Goal: Navigation & Orientation: Find specific page/section

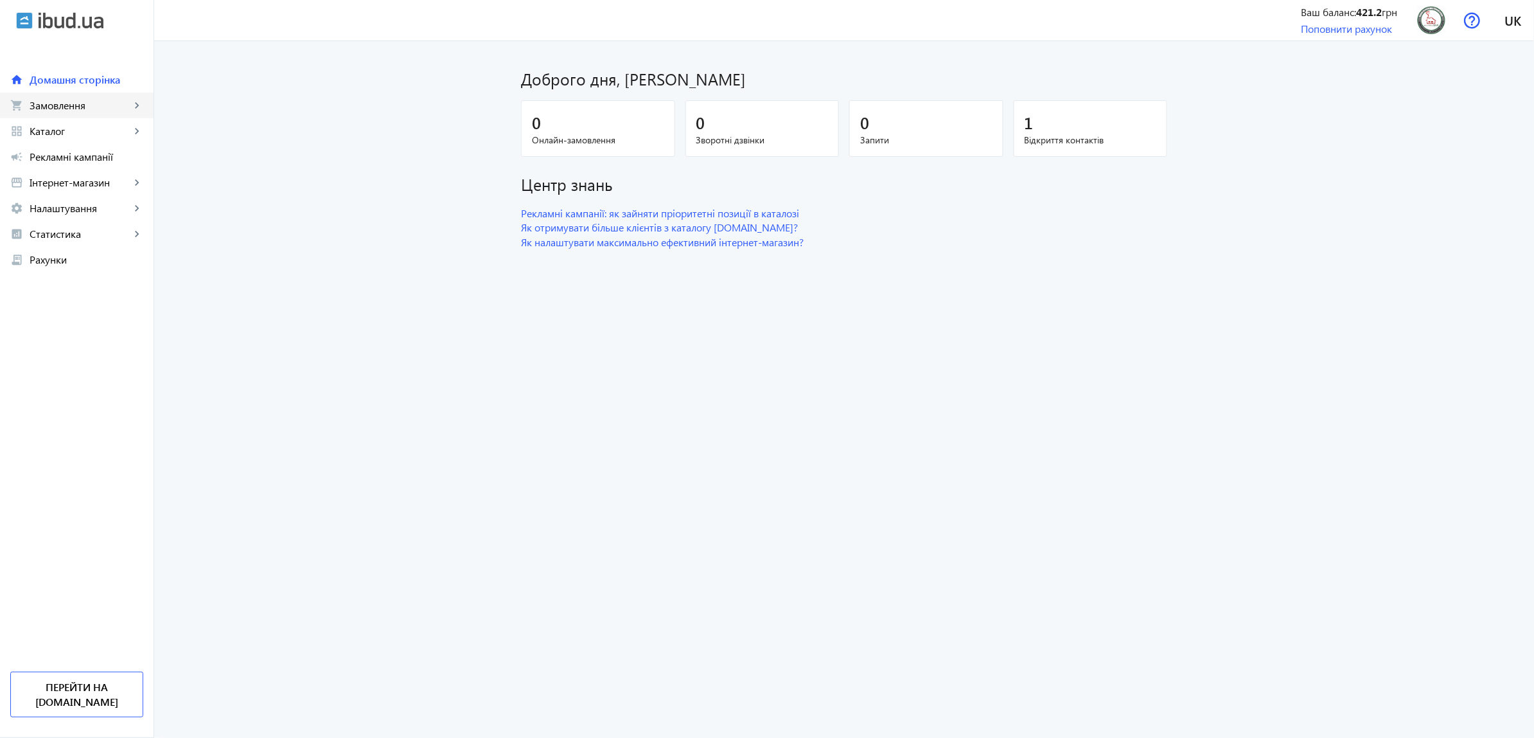
click at [76, 94] on link "shopping_cart Замовлення keyboard_arrow_right" at bounding box center [77, 106] width 154 height 26
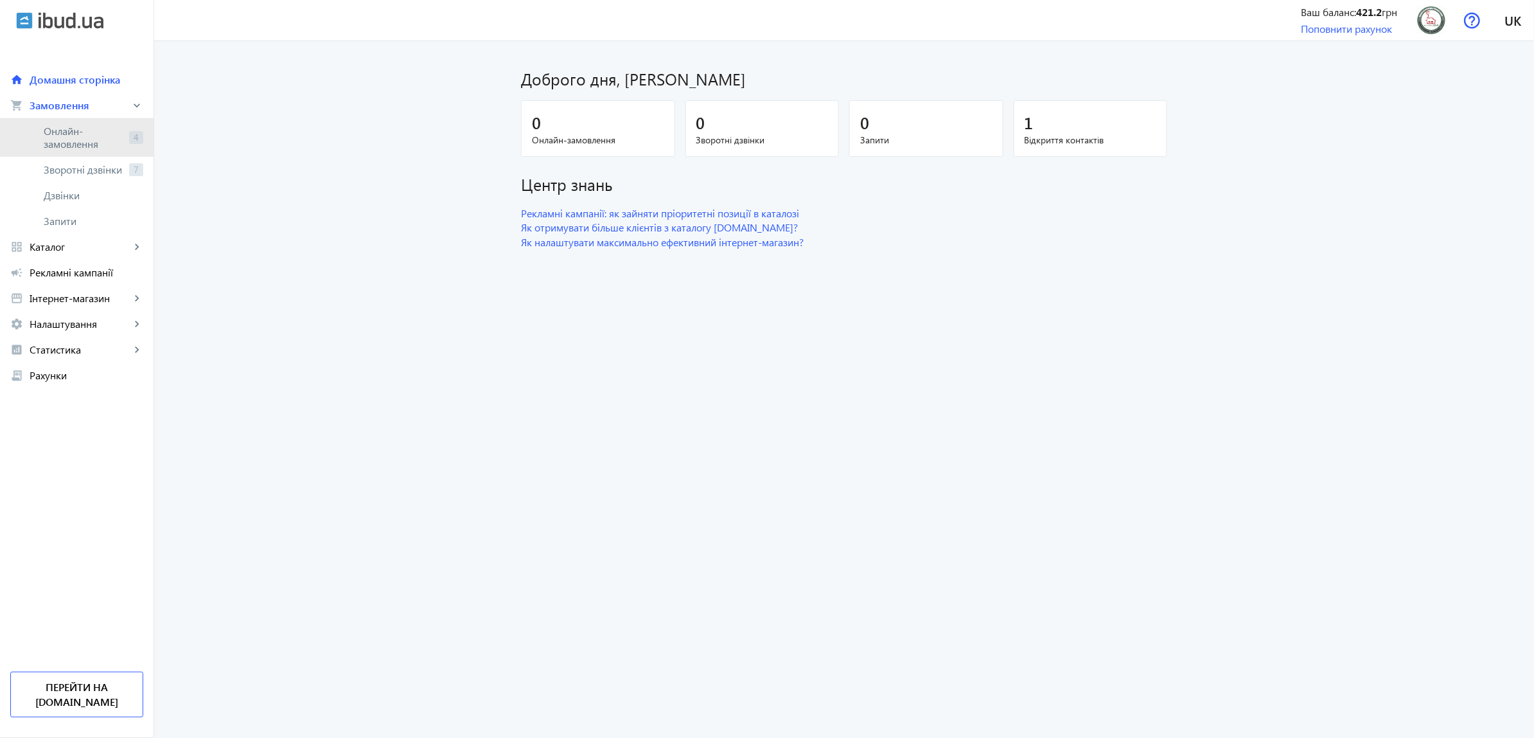
click at [103, 128] on span "Онлайн-замовлення" at bounding box center [84, 138] width 80 height 26
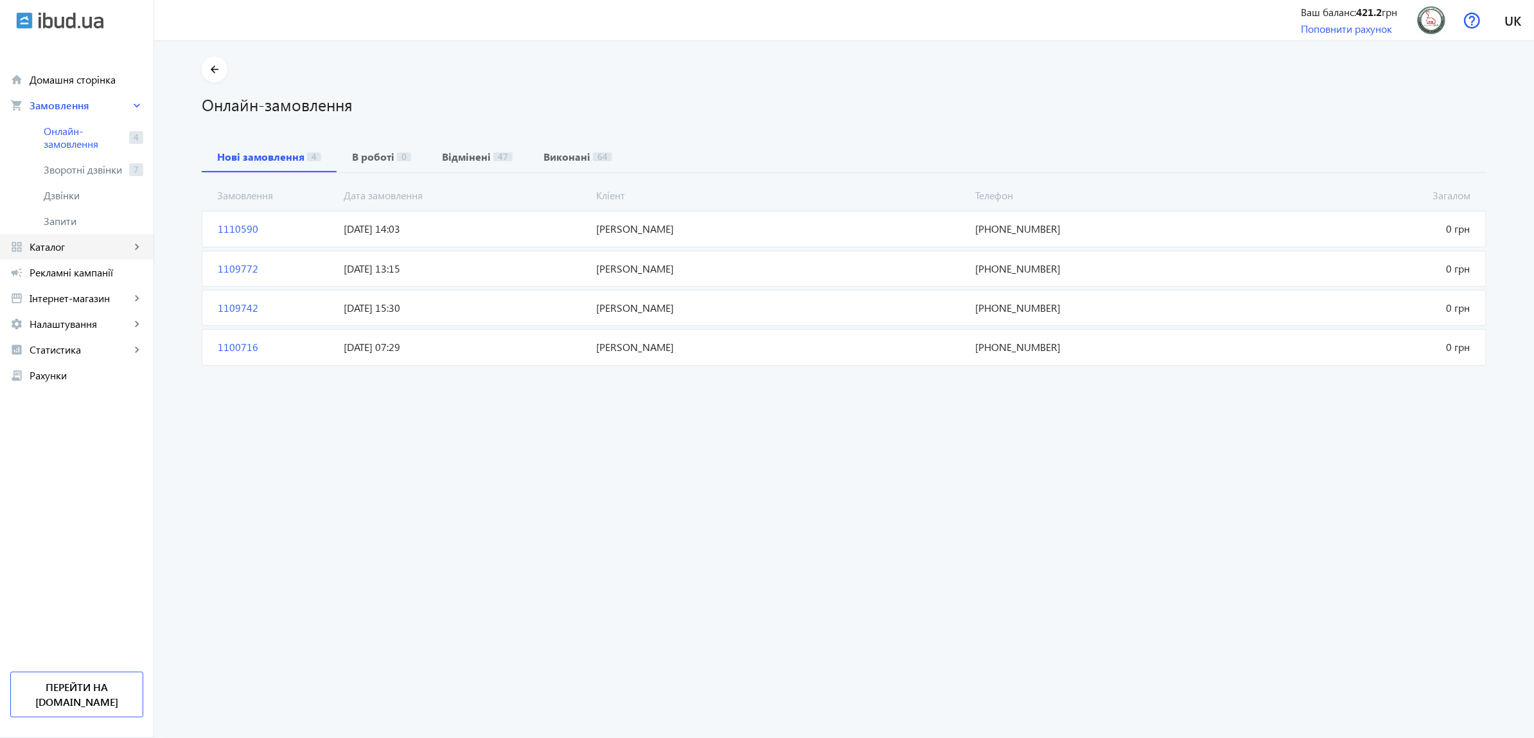
click at [94, 239] on link "grid_view Каталог keyboard_arrow_right" at bounding box center [77, 247] width 154 height 26
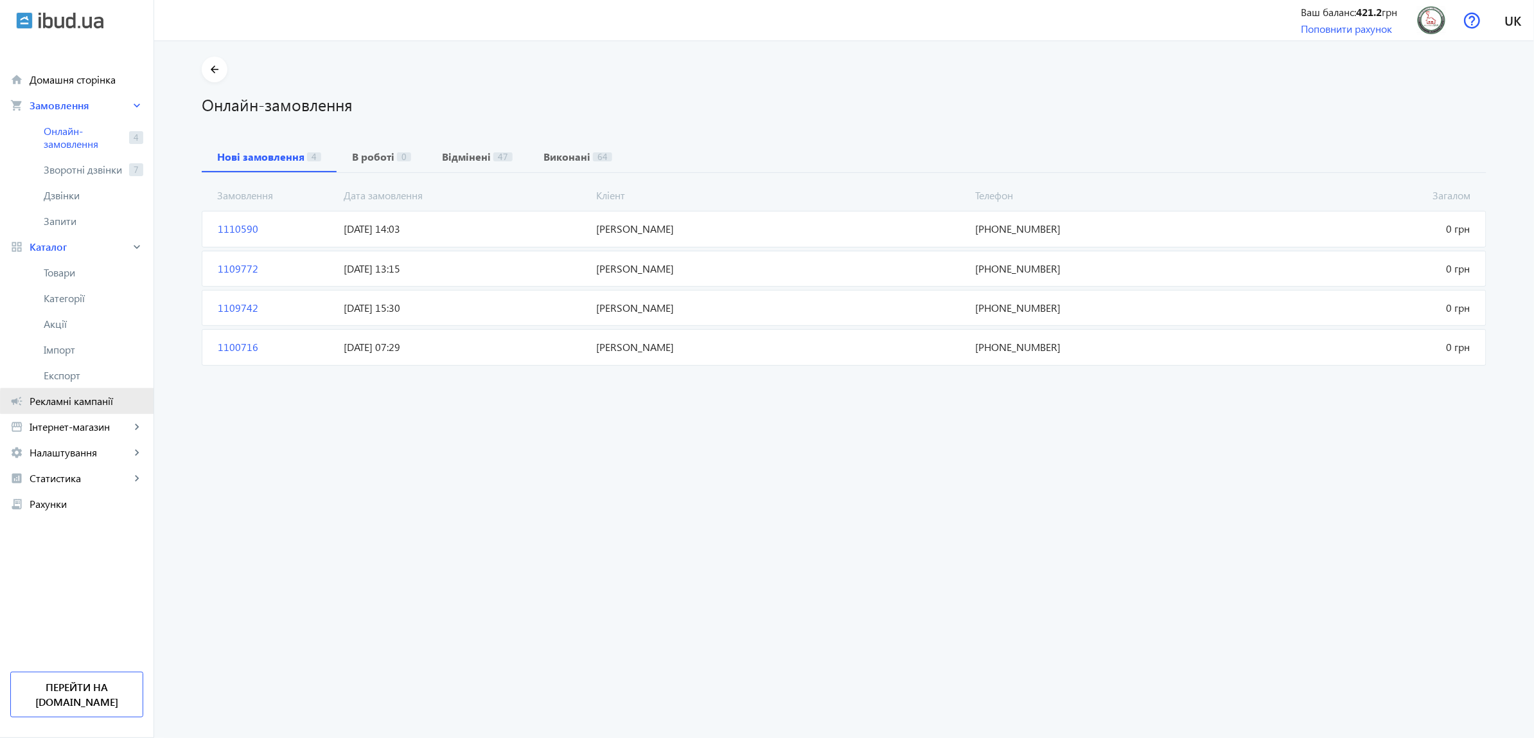
click at [94, 402] on span "Рекламні кампанії" at bounding box center [87, 400] width 114 height 13
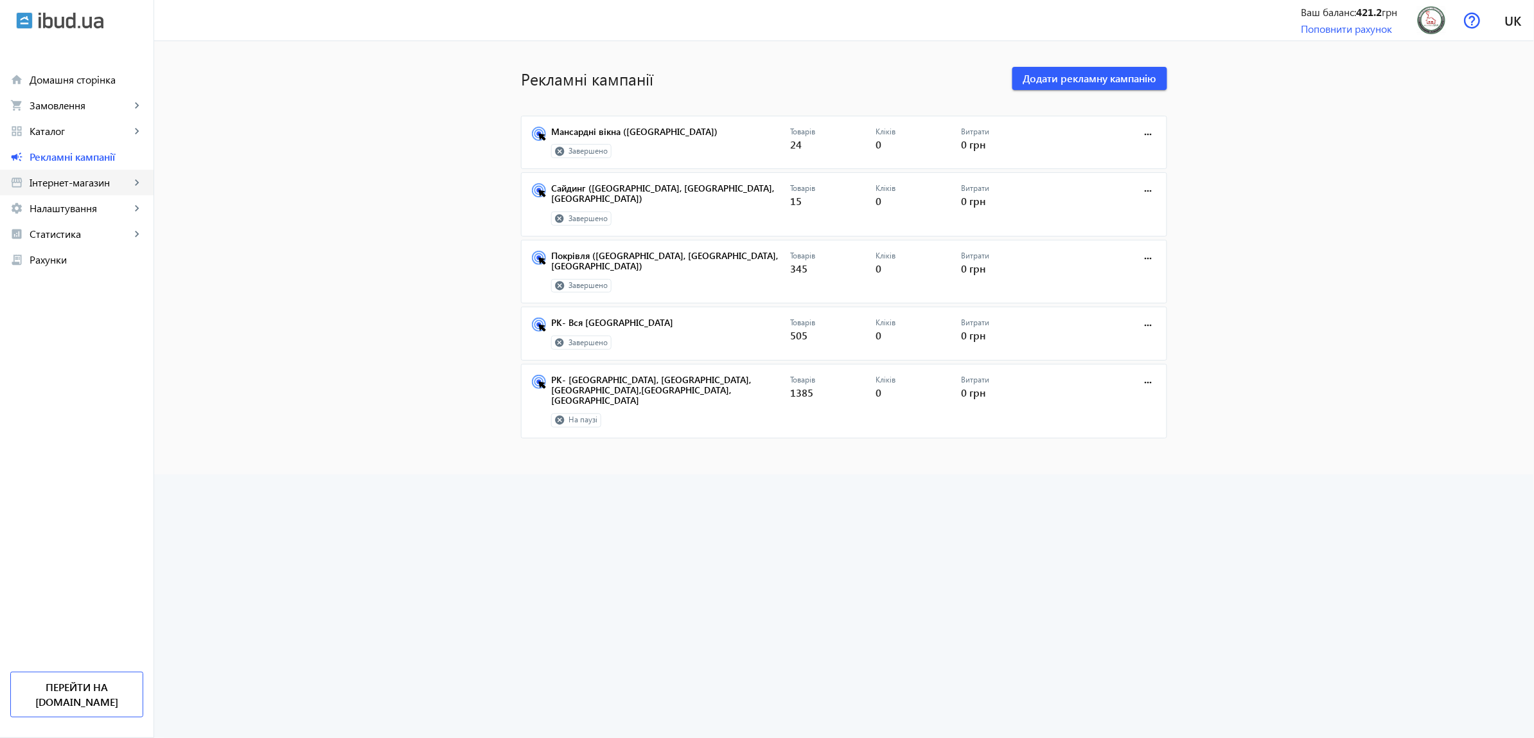
click at [133, 185] on mat-icon "keyboard_arrow_right" at bounding box center [136, 182] width 13 height 13
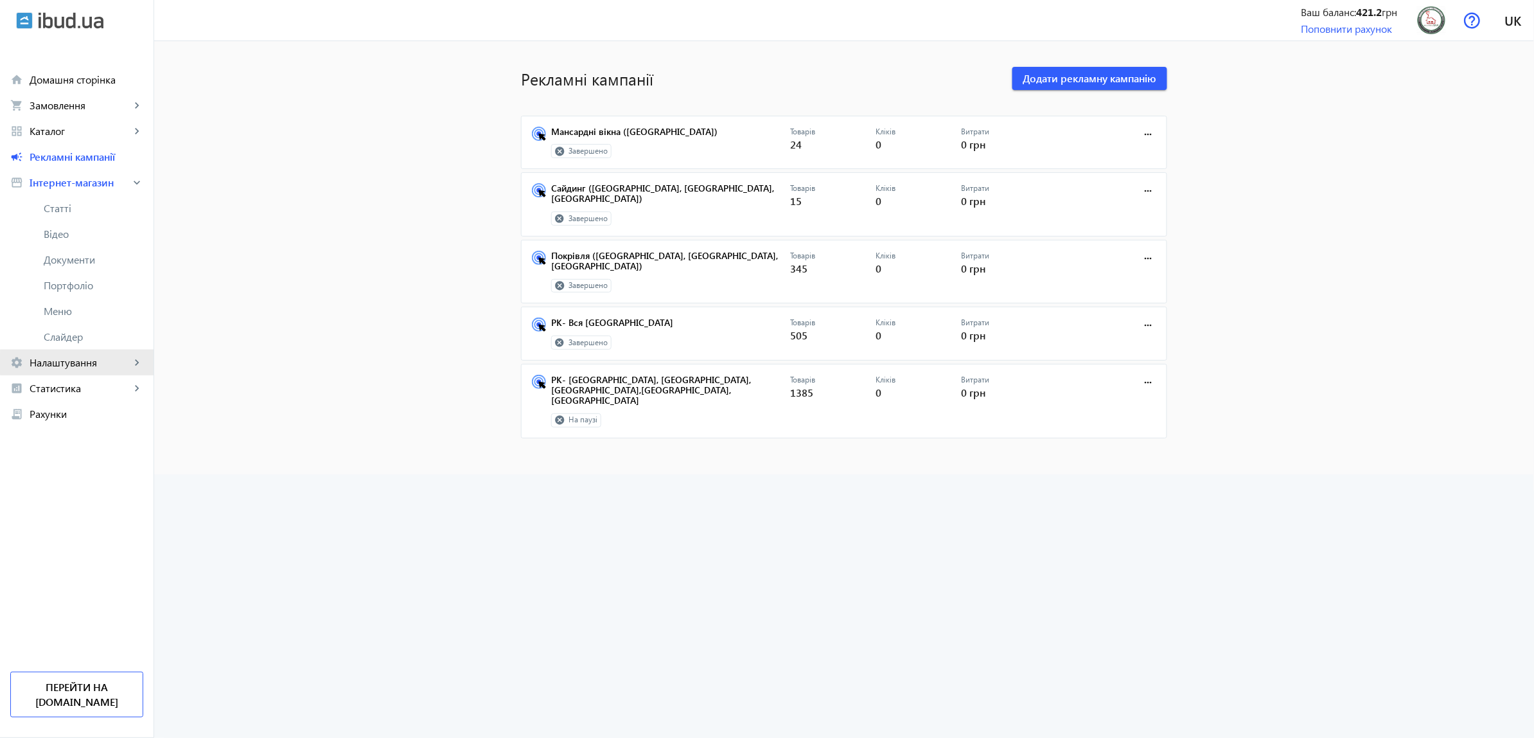
click at [94, 364] on span "Налаштування" at bounding box center [80, 362] width 101 height 13
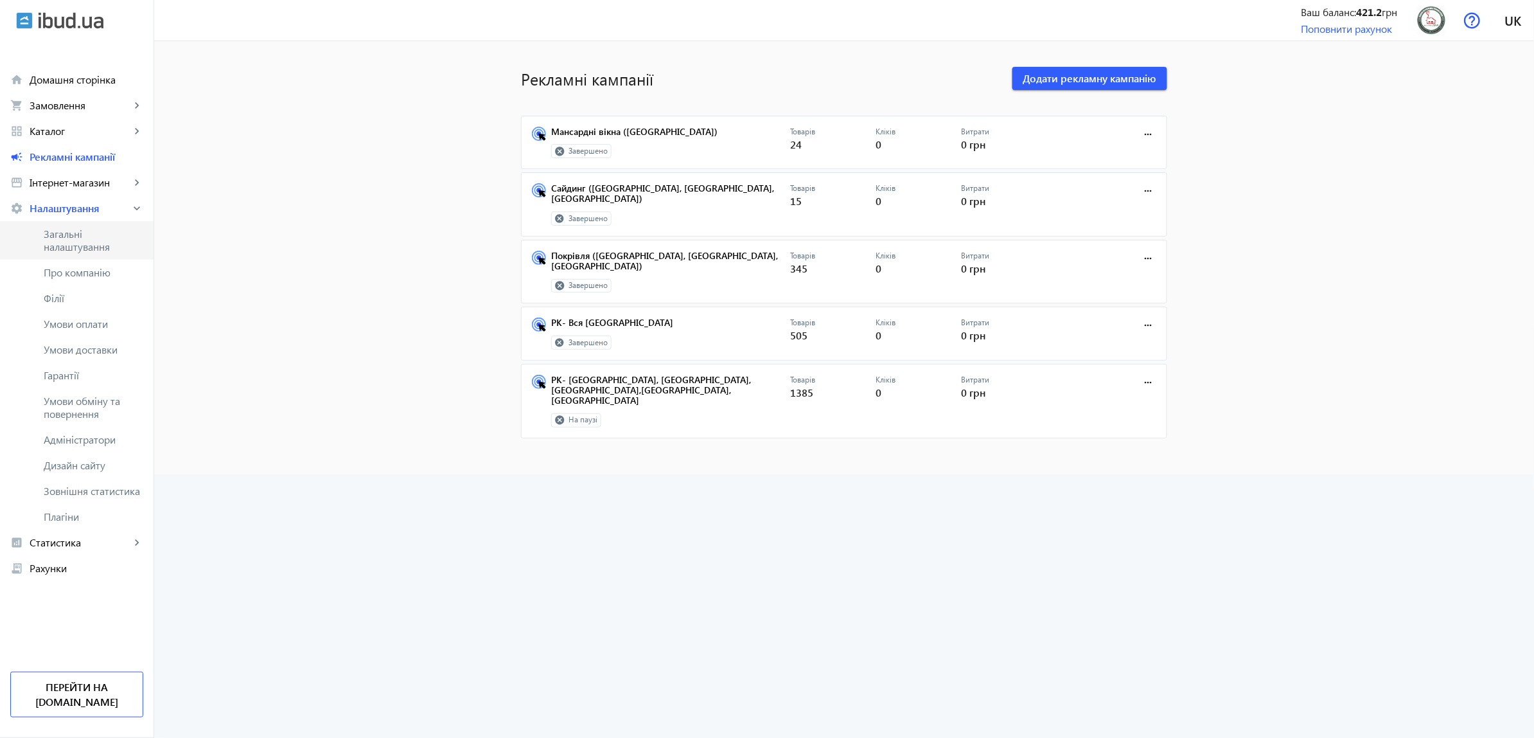
click at [92, 236] on span "Загальні налаштування" at bounding box center [94, 240] width 100 height 26
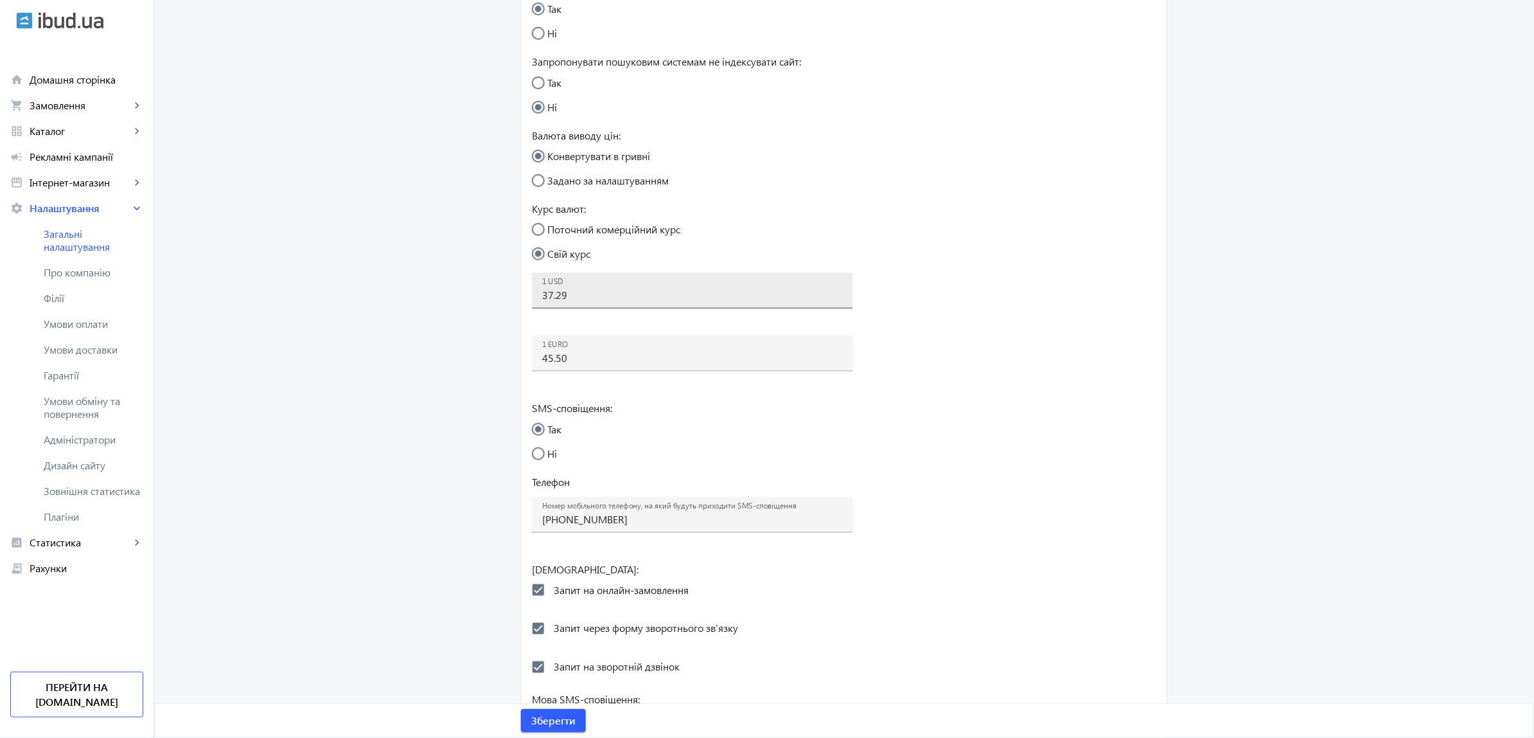
scroll to position [511, 0]
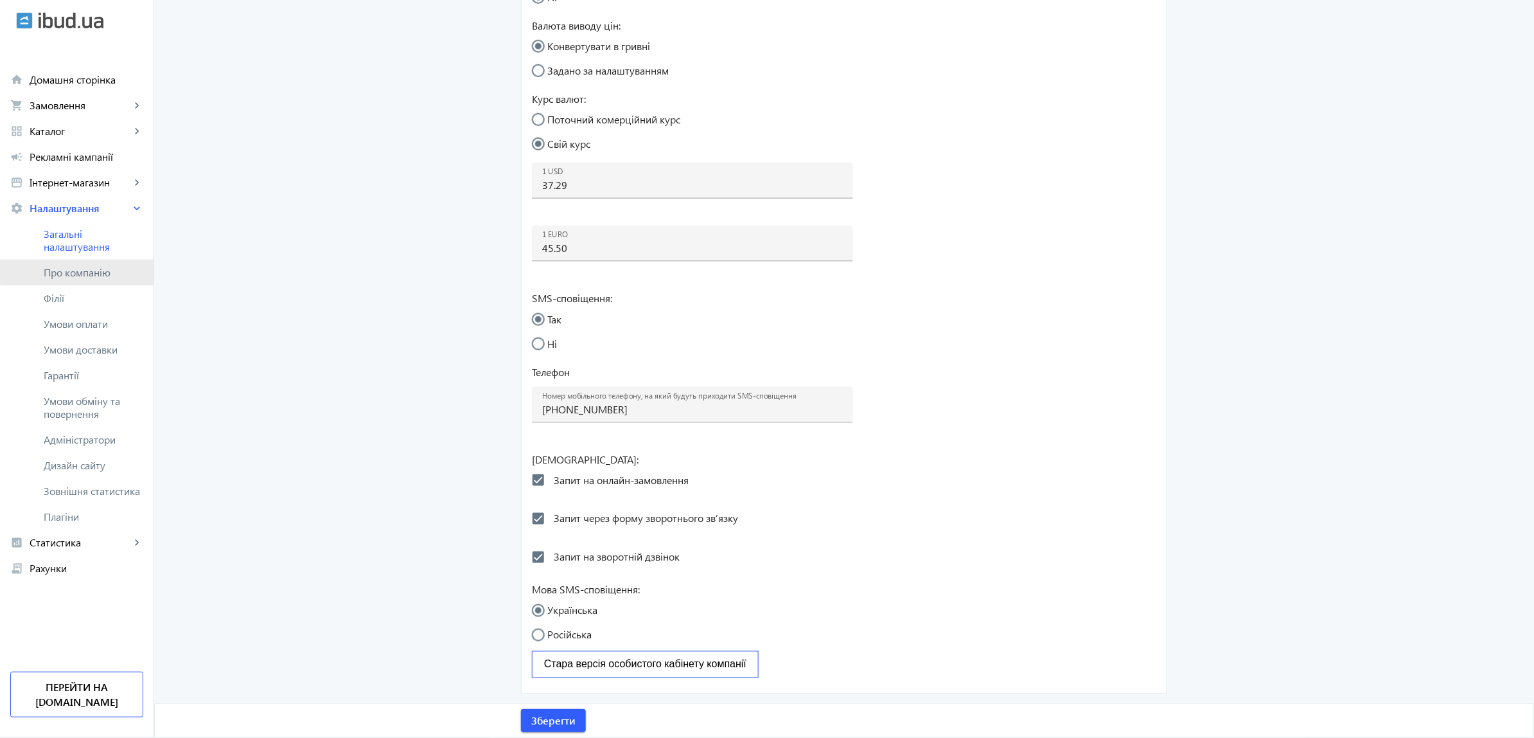
click at [106, 269] on span "Про компанію" at bounding box center [94, 272] width 100 height 13
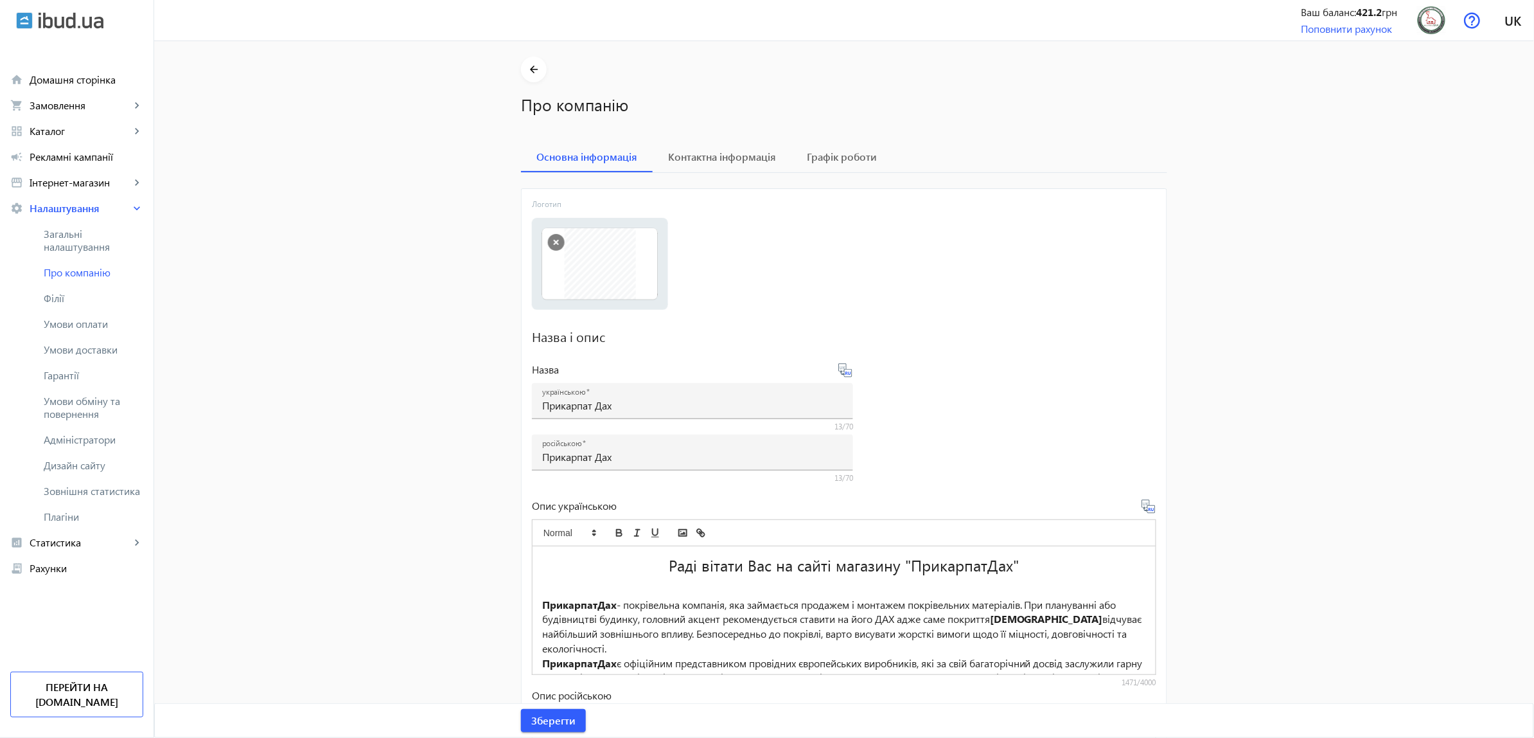
scroll to position [201, 0]
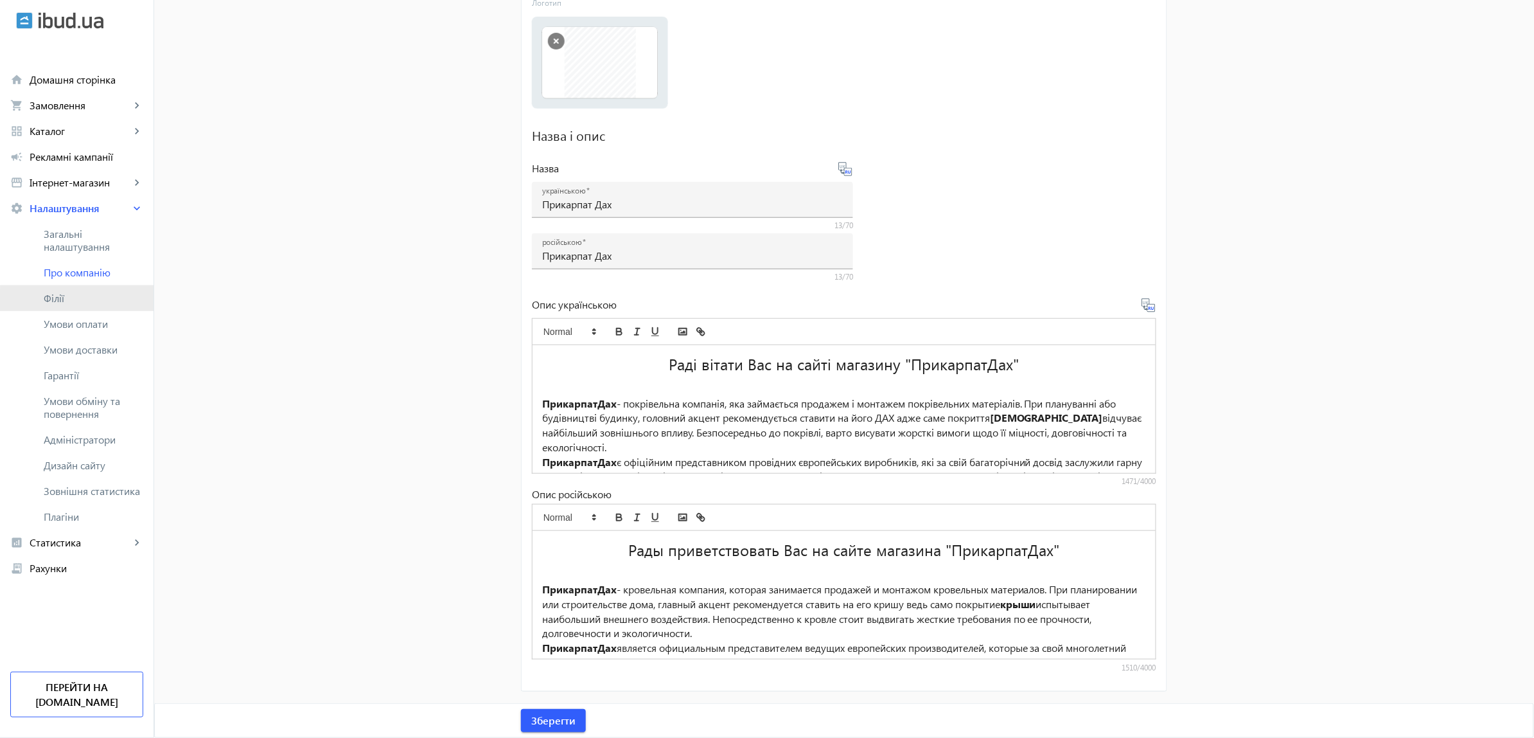
click at [104, 300] on span "Філії" at bounding box center [94, 298] width 100 height 13
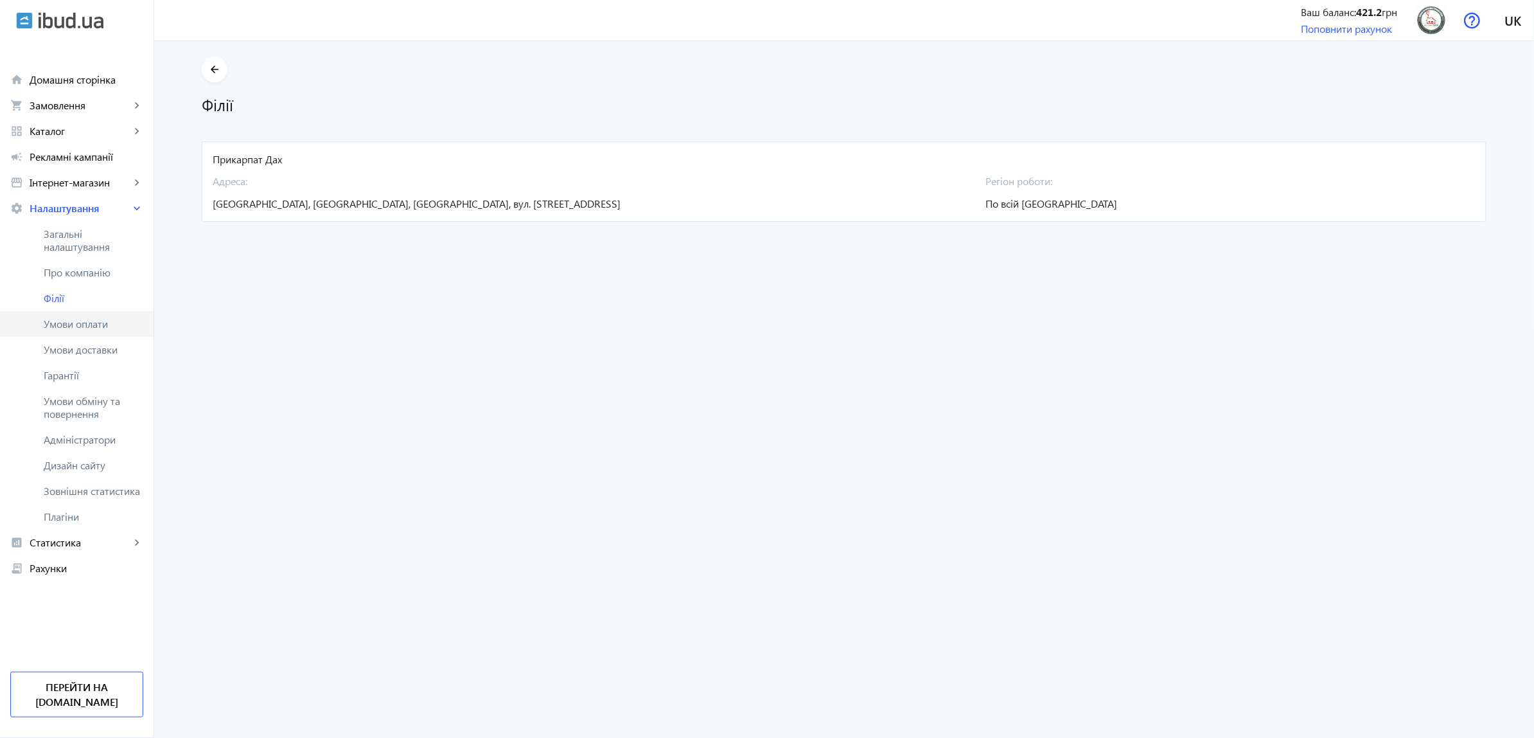
click at [105, 322] on span "Умови оплати" at bounding box center [94, 323] width 100 height 13
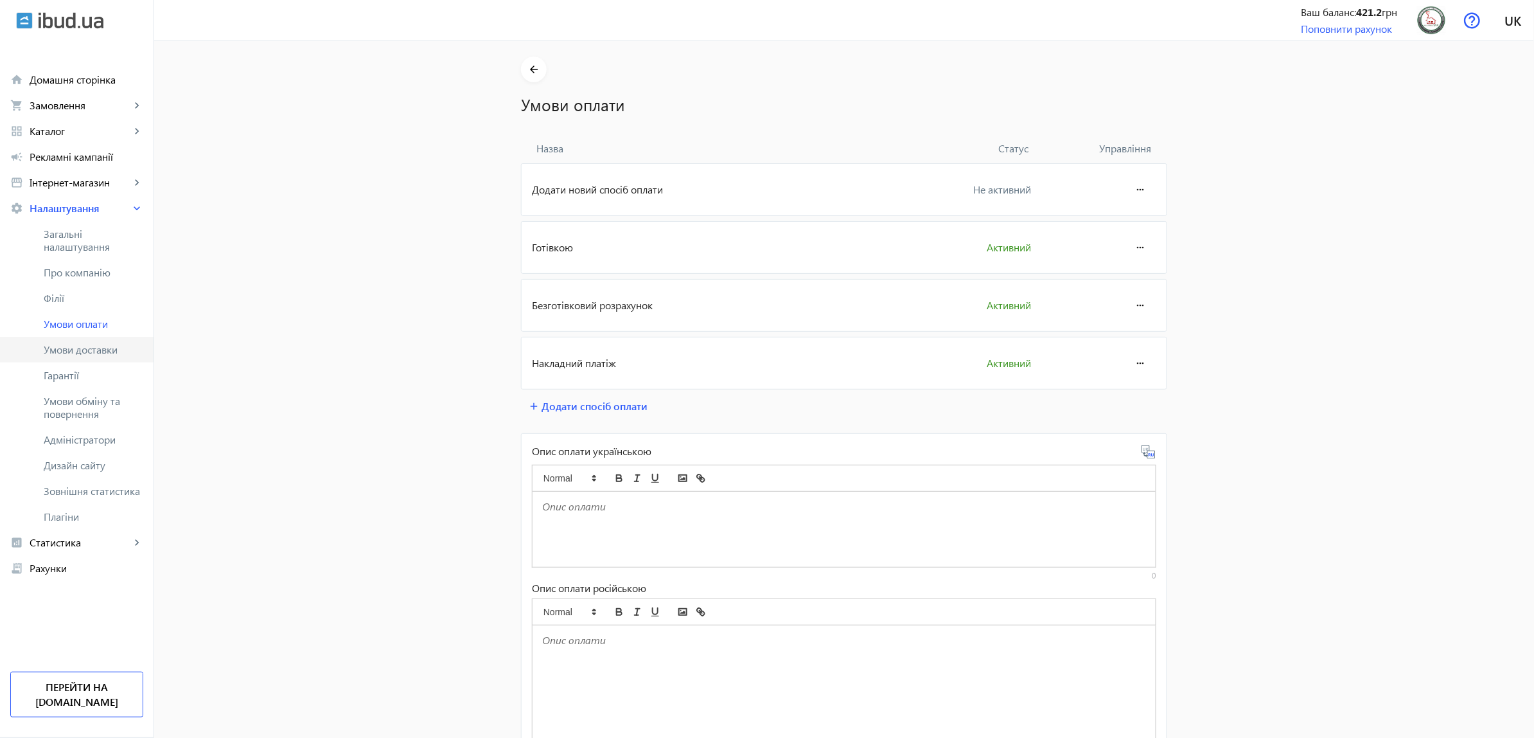
click at [136, 346] on span "Умови доставки" at bounding box center [94, 349] width 100 height 13
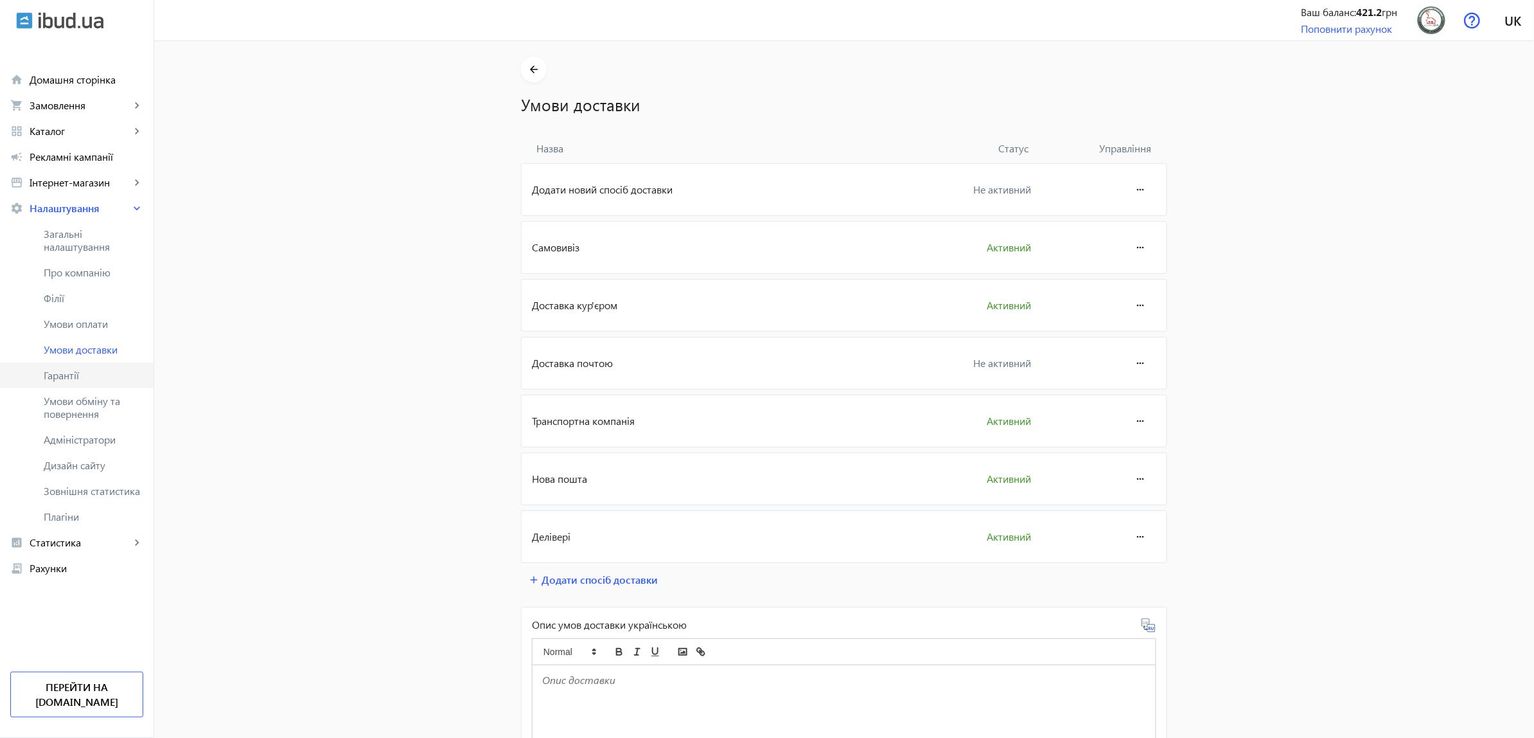
click at [121, 376] on span "Гарантії" at bounding box center [94, 375] width 100 height 13
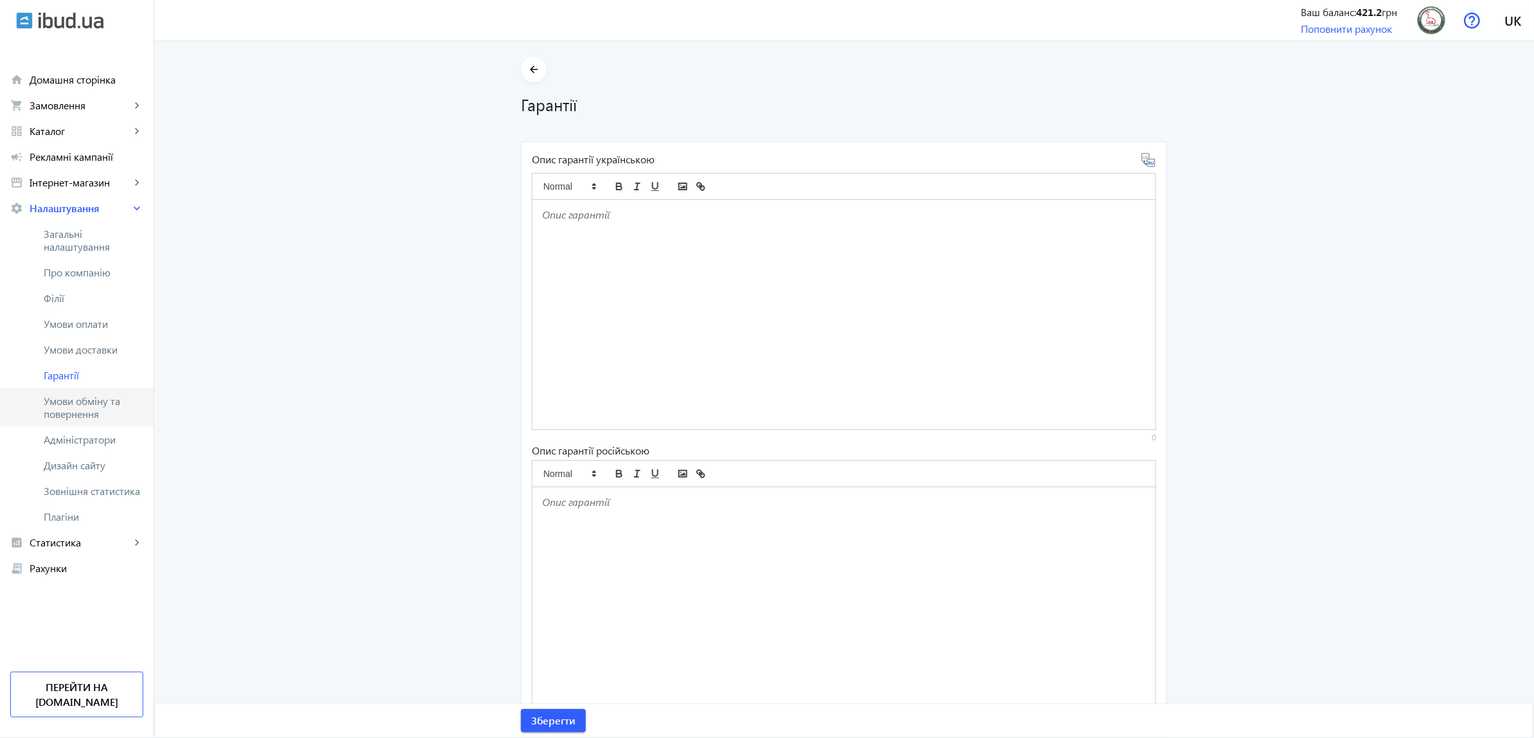
click at [117, 403] on span "Умови обміну та повернення" at bounding box center [94, 407] width 100 height 26
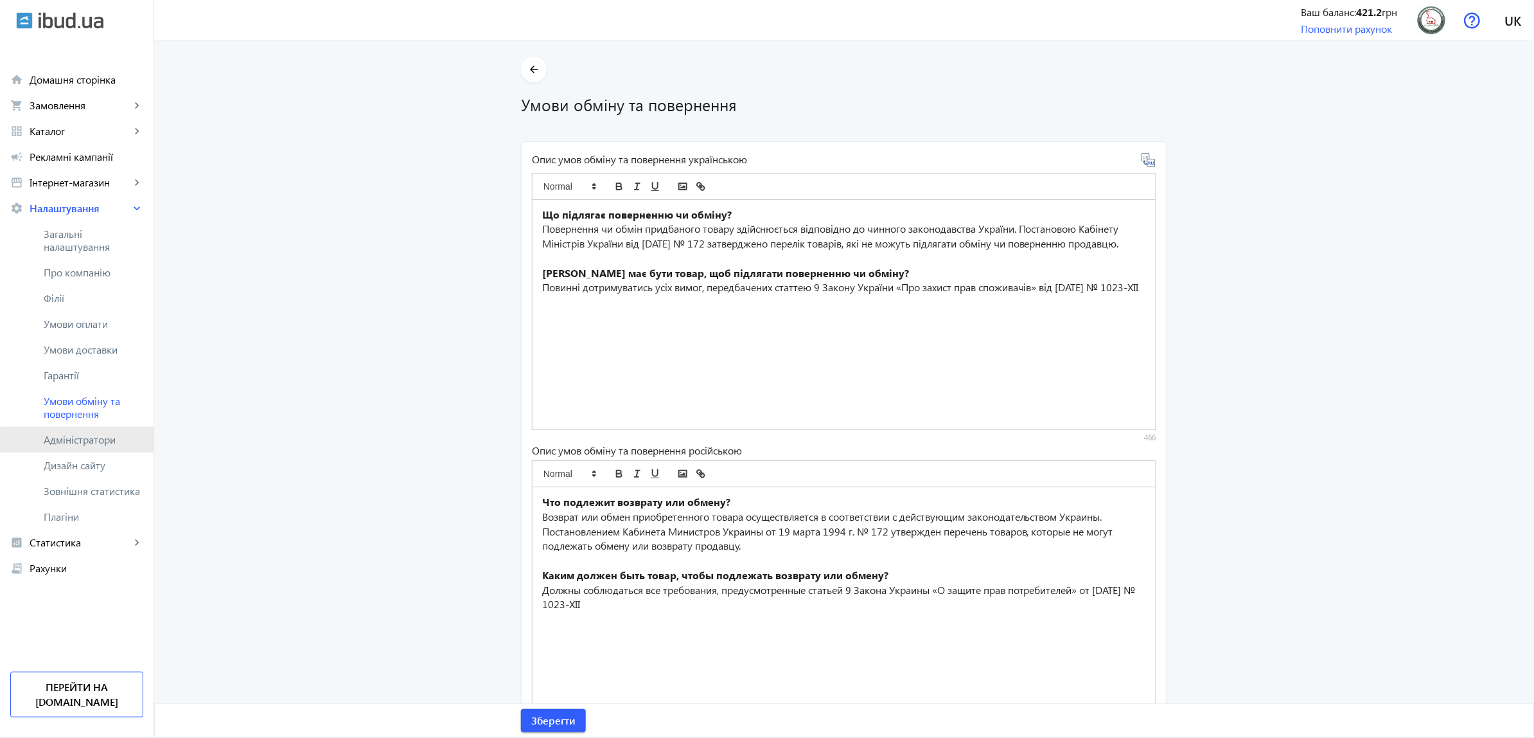
click at [100, 447] on link "Адміністратори" at bounding box center [77, 440] width 154 height 26
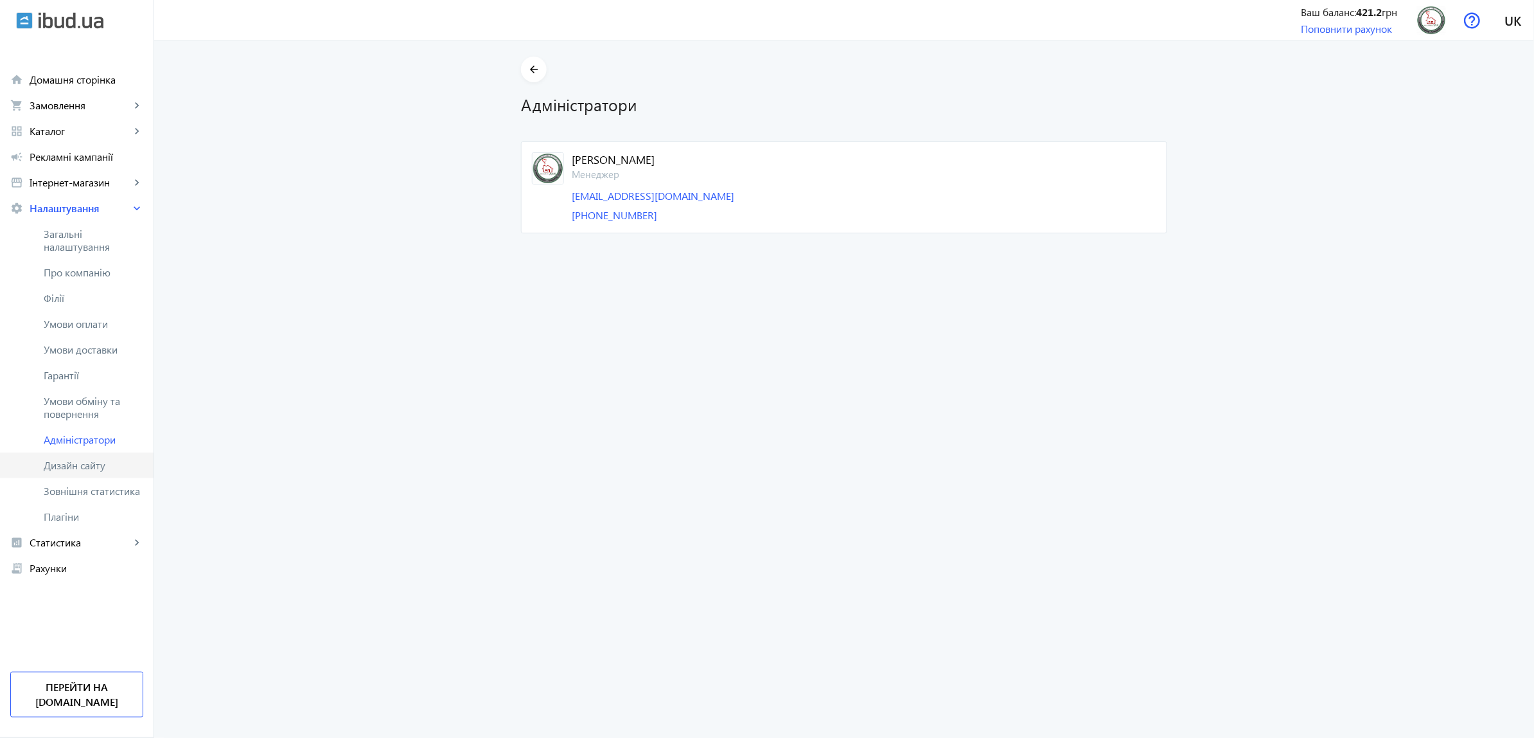
click at [98, 465] on span "Дизайн сайту" at bounding box center [94, 465] width 100 height 13
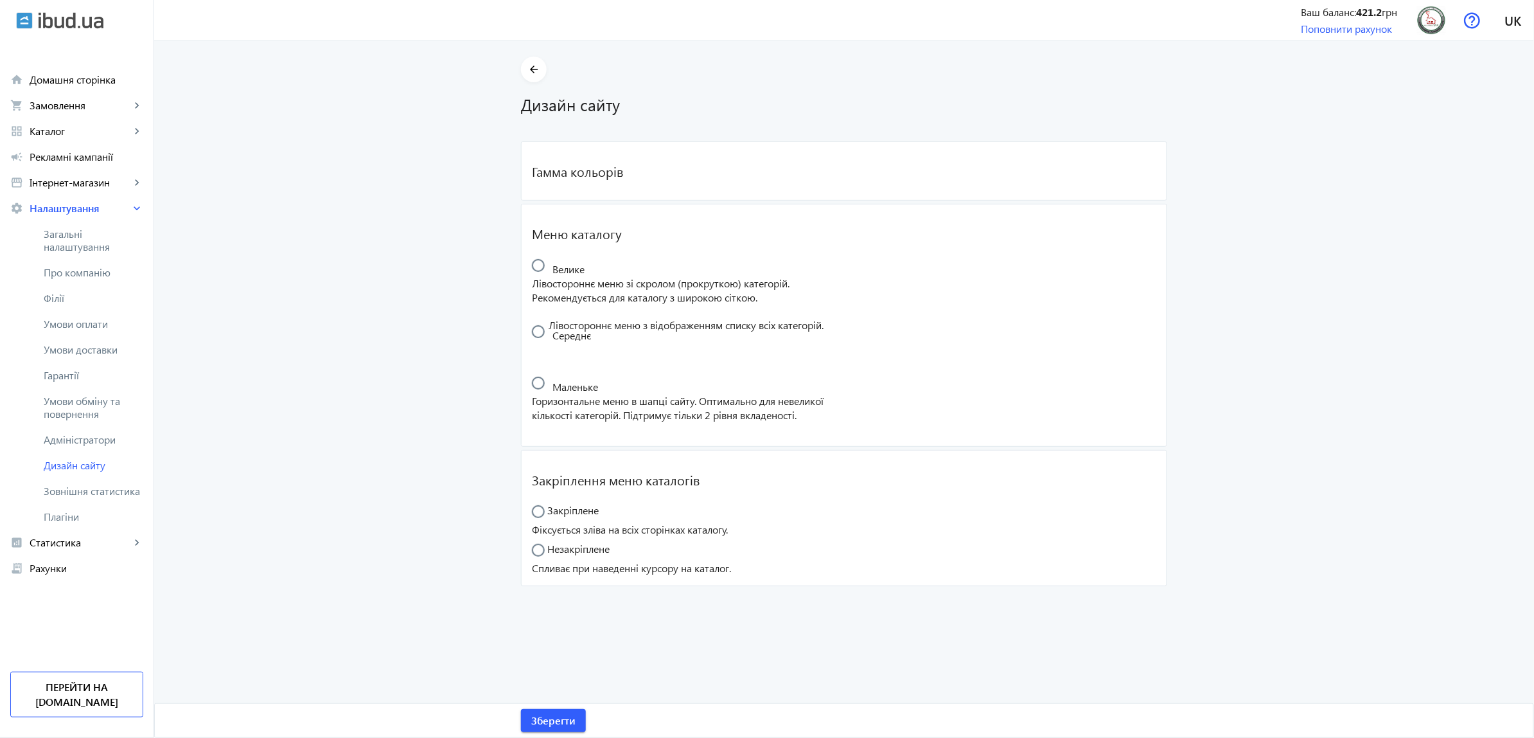
radio input "true"
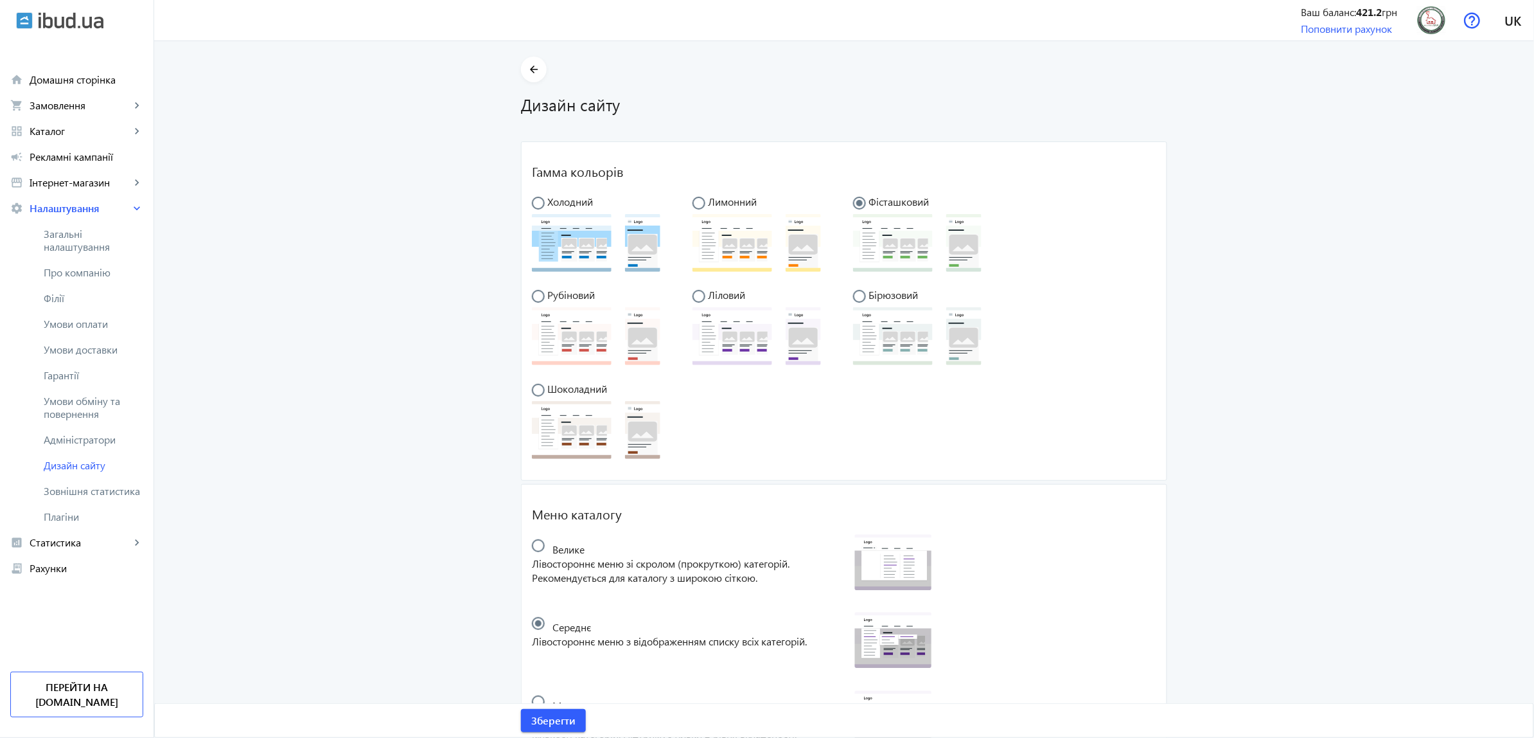
scroll to position [80, 0]
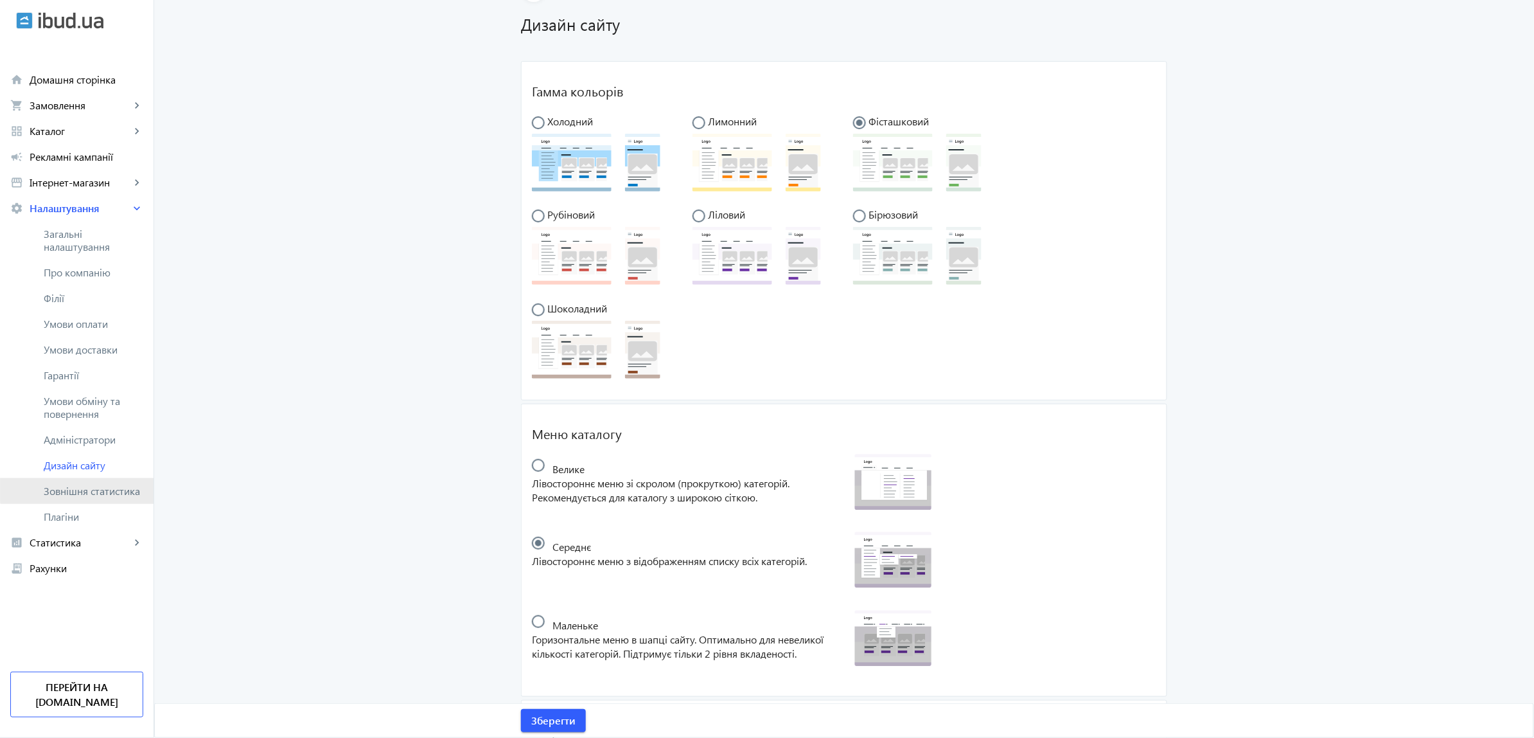
click at [116, 489] on span "Зовнішня статистика" at bounding box center [94, 490] width 100 height 13
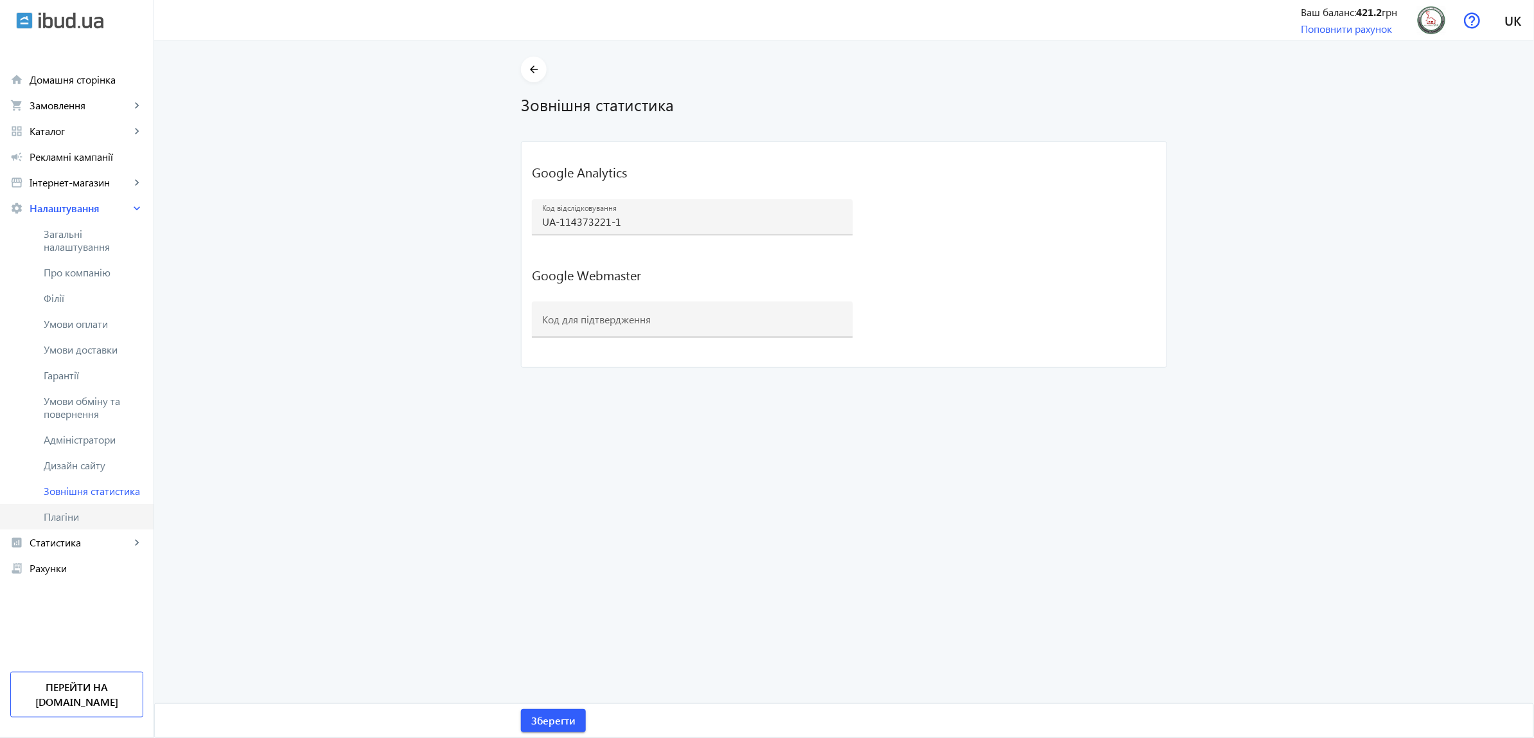
click at [91, 518] on span "Плагіни" at bounding box center [94, 516] width 100 height 13
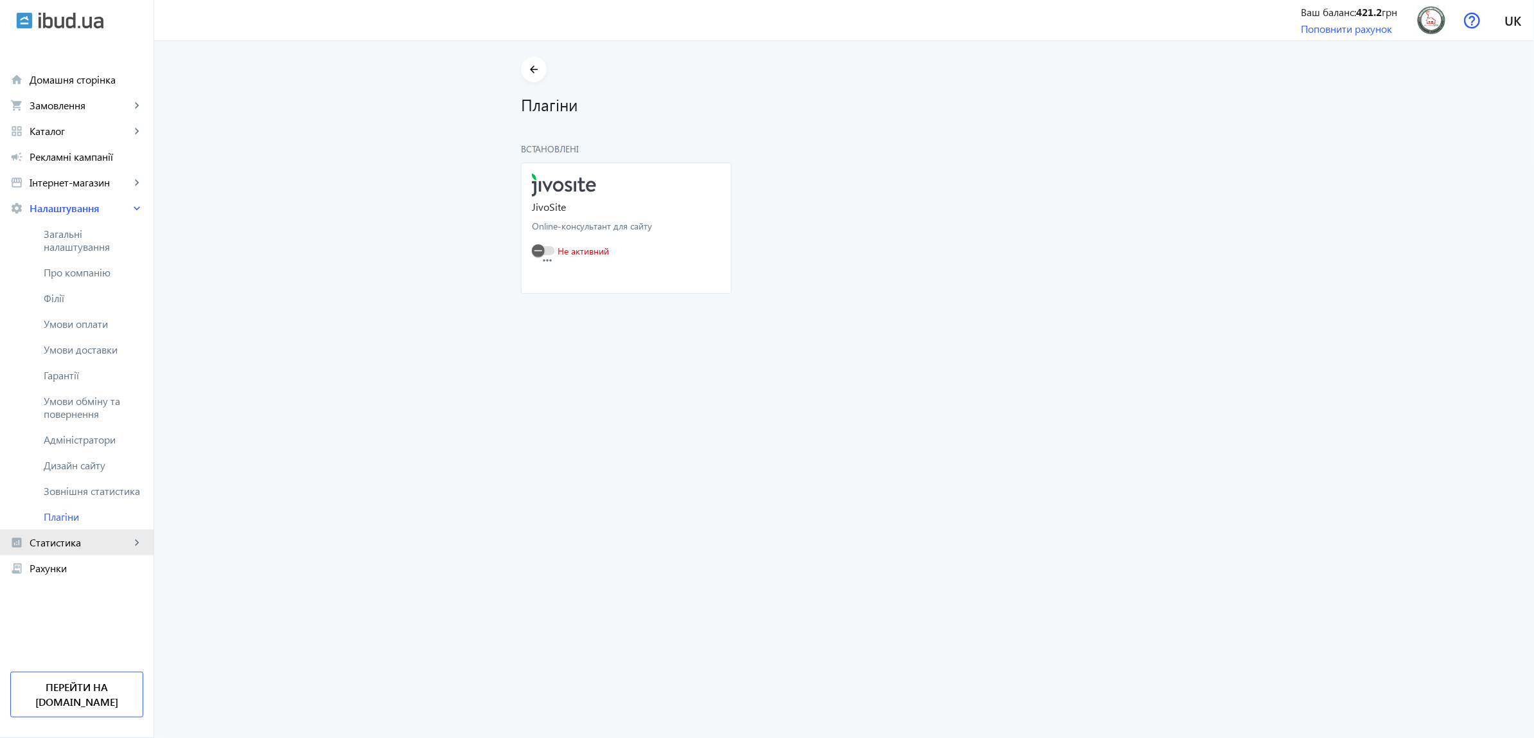
click at [81, 541] on span "Статистика" at bounding box center [80, 542] width 101 height 13
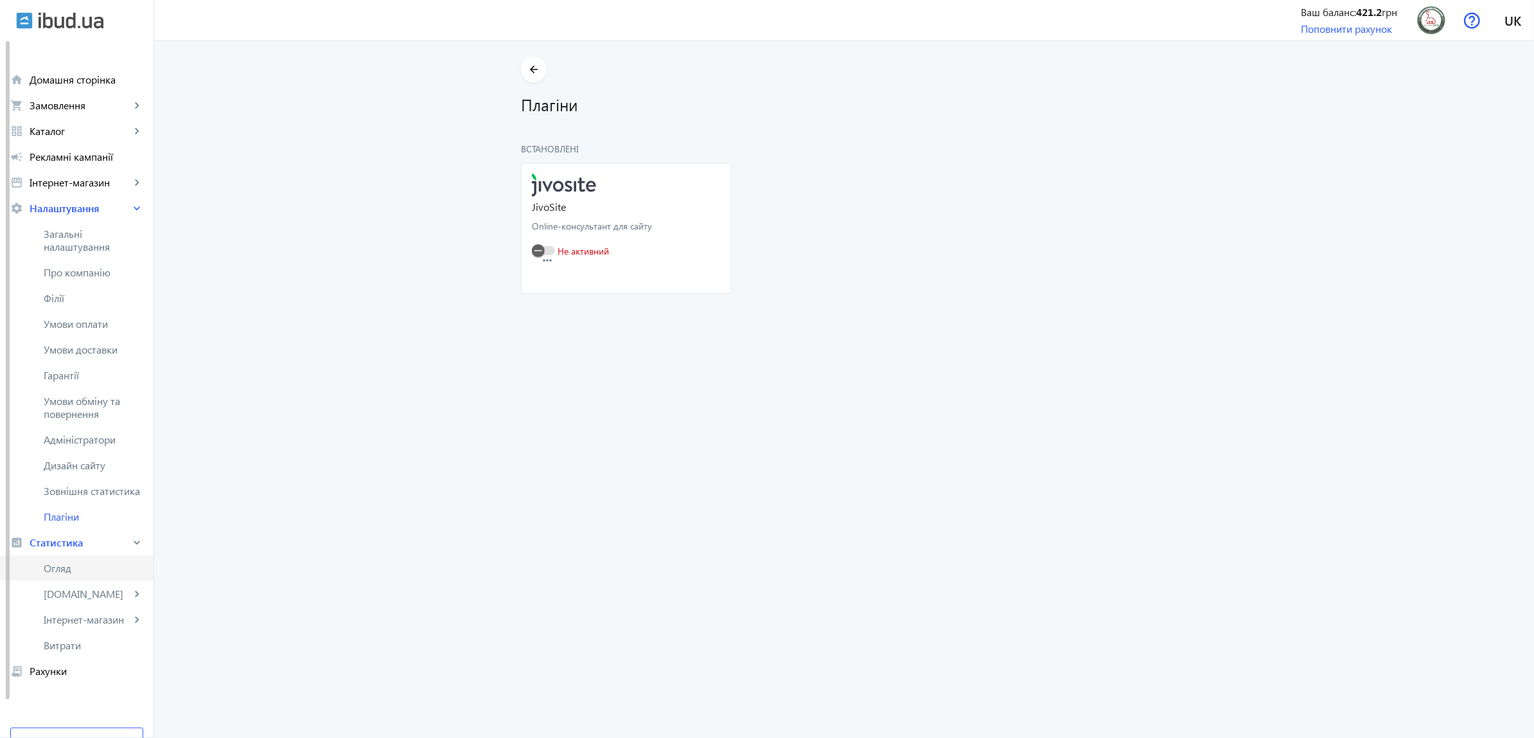
click at [104, 569] on span "Огляд" at bounding box center [94, 568] width 100 height 13
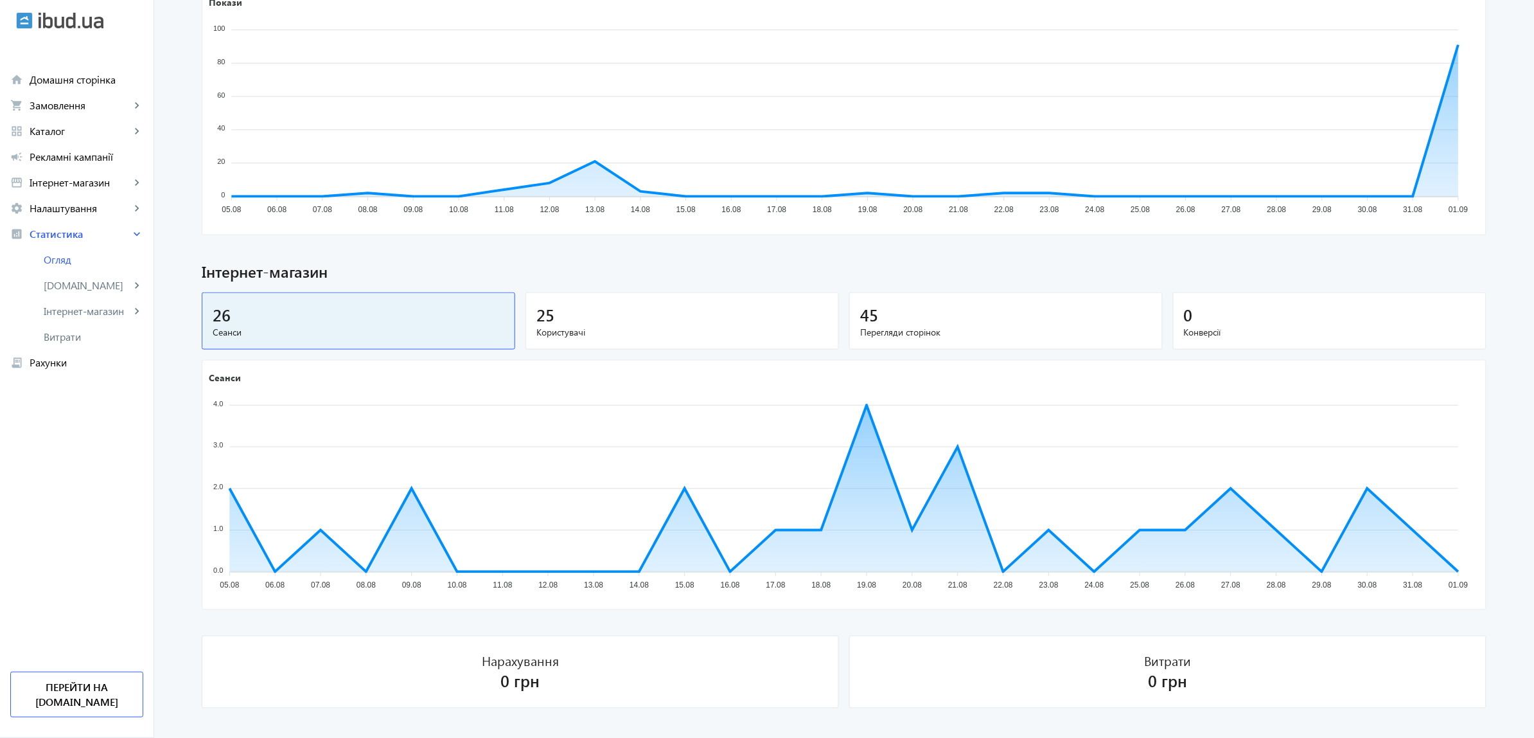
scroll to position [241, 0]
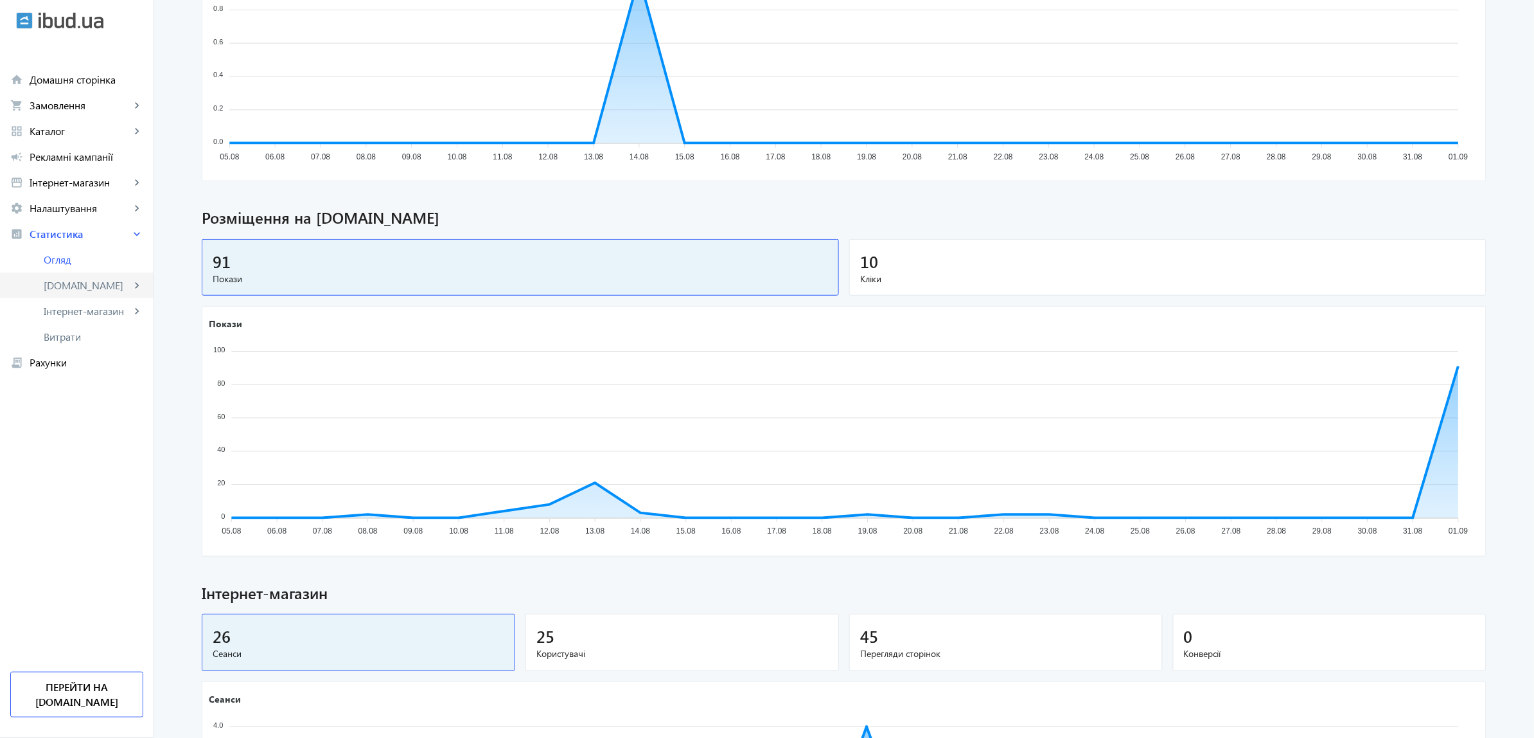
click at [105, 281] on span "[DOMAIN_NAME]" at bounding box center [87, 285] width 87 height 13
click at [100, 362] on span "Компанія" at bounding box center [94, 362] width 97 height 13
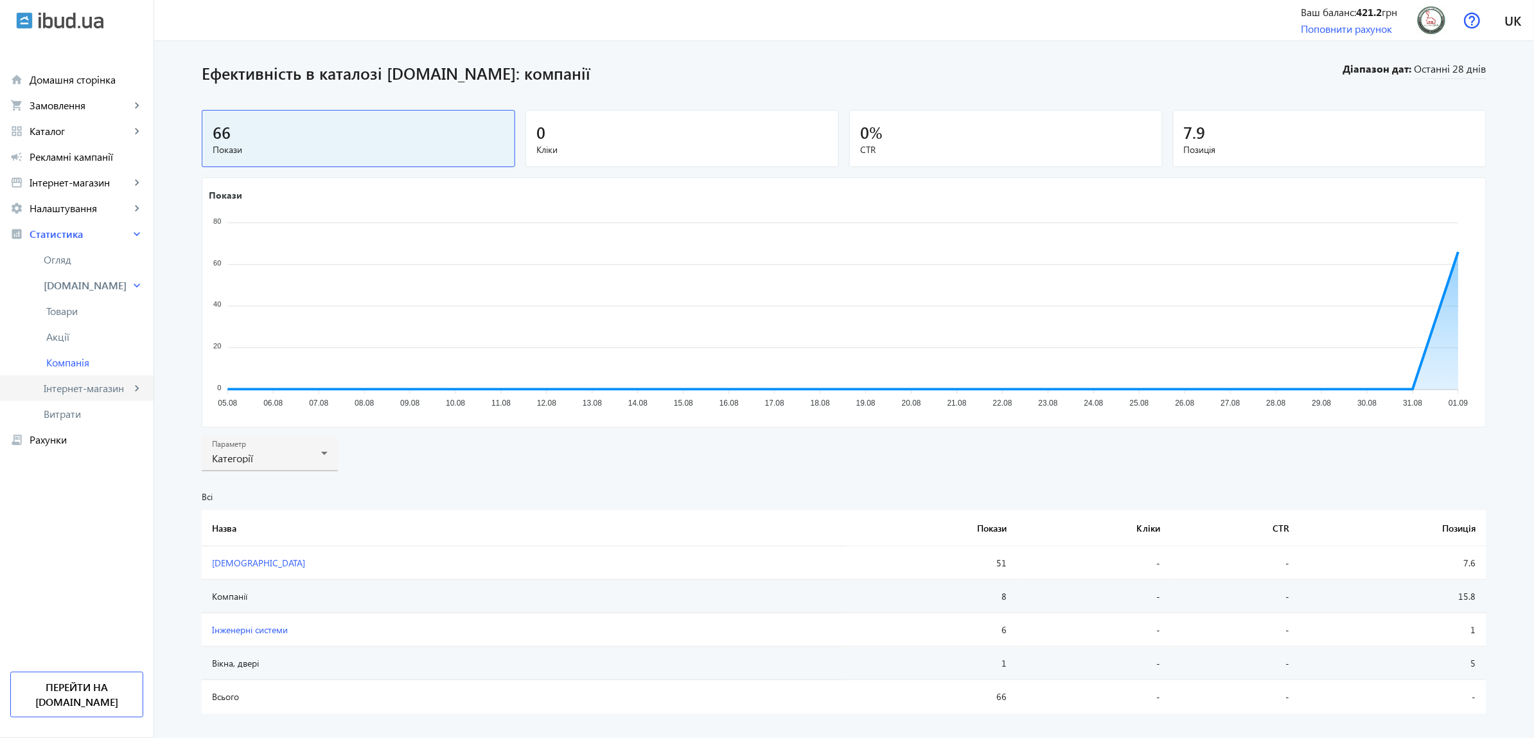
click at [75, 382] on span "Інтернет-магазин" at bounding box center [87, 388] width 87 height 13
click at [94, 412] on span "Огляд" at bounding box center [94, 413] width 97 height 13
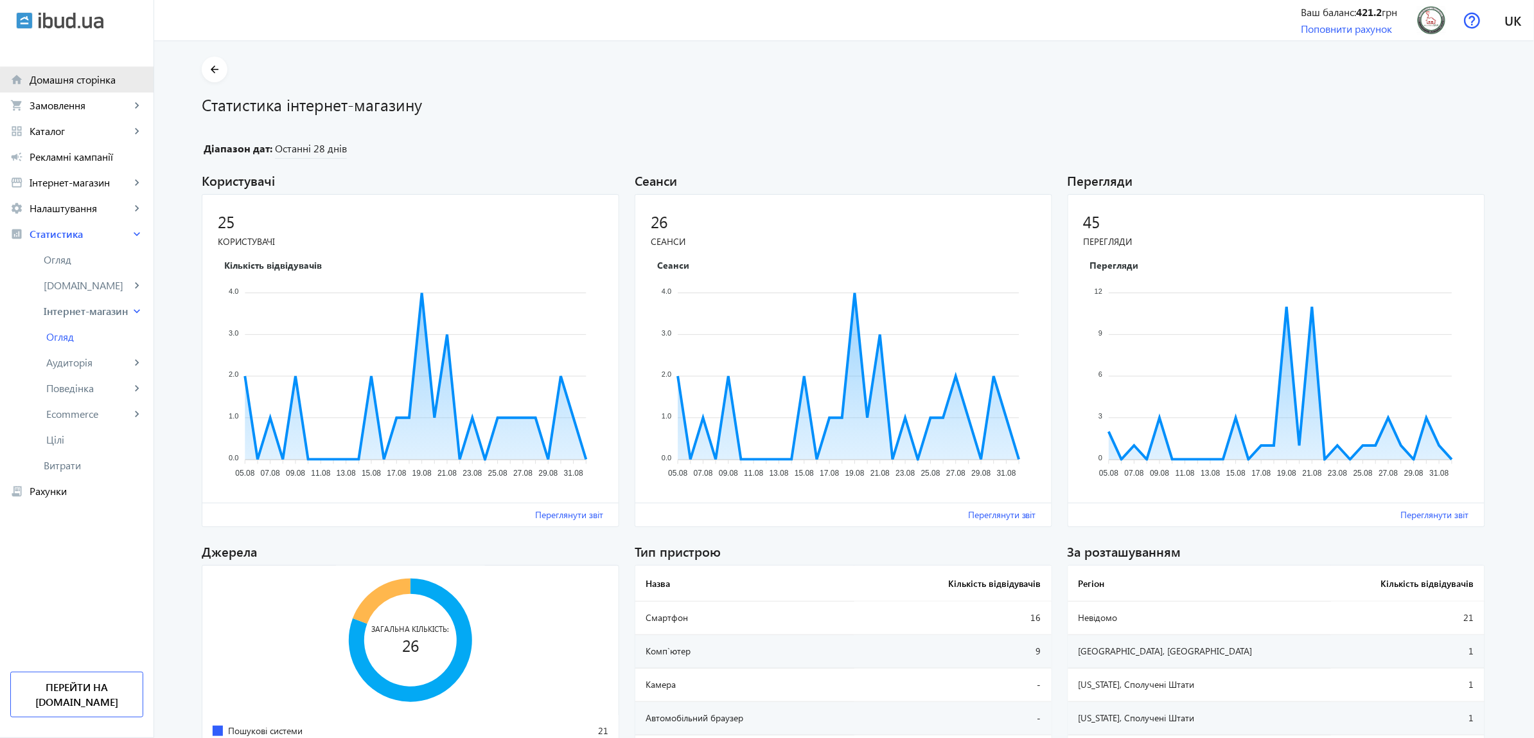
click at [101, 89] on link "home Домашня сторінка" at bounding box center [77, 80] width 154 height 26
